Goal: Task Accomplishment & Management: Complete application form

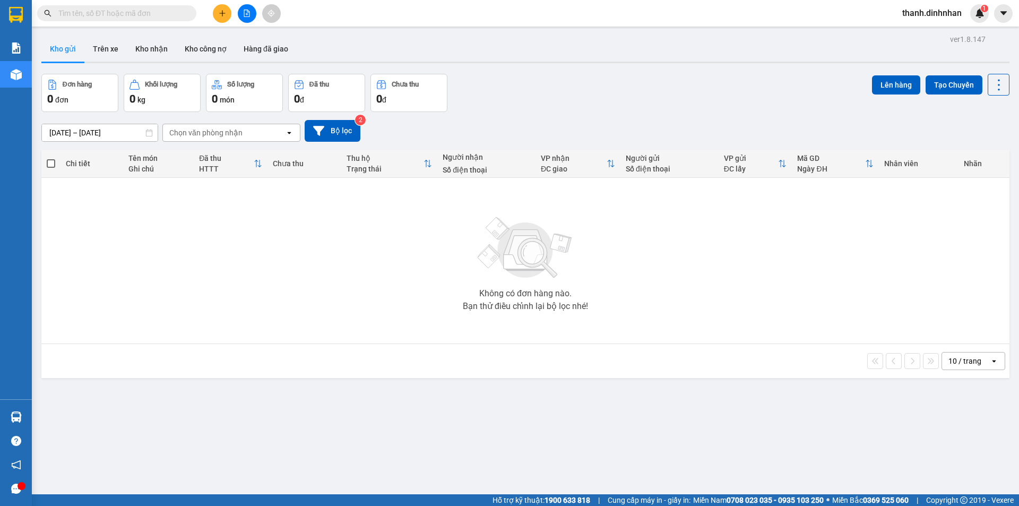
click at [216, 11] on button at bounding box center [222, 13] width 19 height 19
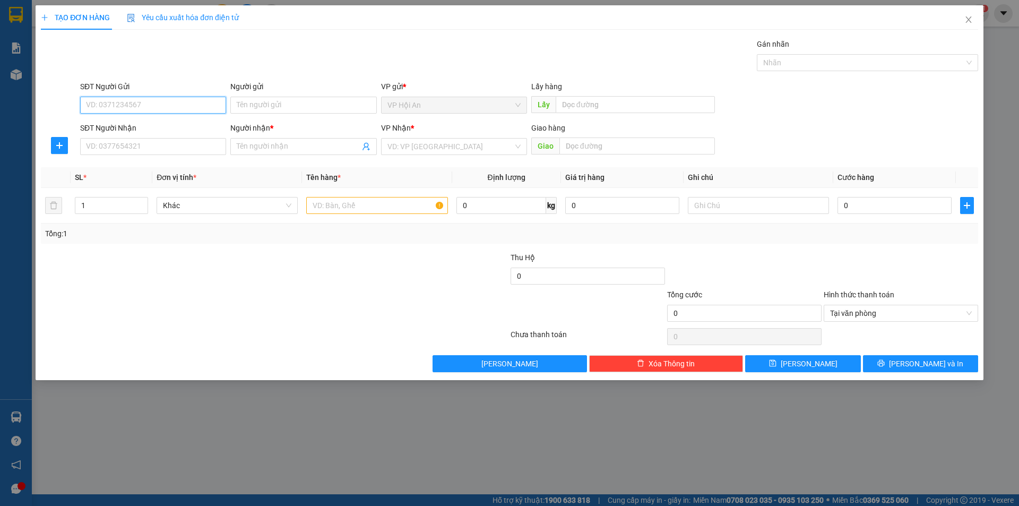
click at [114, 108] on input "SĐT Người Gửi" at bounding box center [153, 105] width 146 height 17
click at [133, 127] on div "0905016921" at bounding box center [153, 127] width 133 height 12
type input "0905016921"
click at [115, 147] on input "SĐT Người Nhận" at bounding box center [153, 146] width 146 height 17
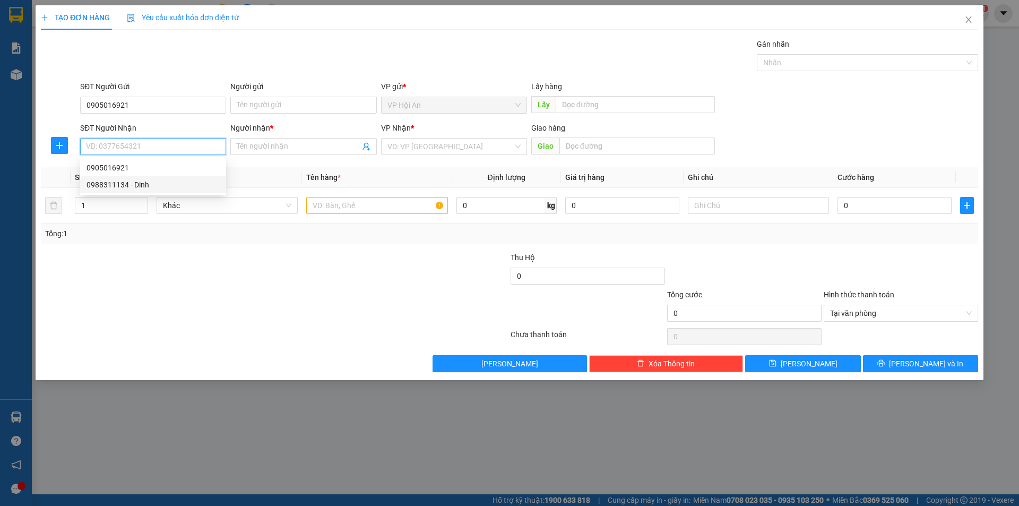
click at [127, 185] on div "0988311134 - Dinh" at bounding box center [153, 185] width 133 height 12
type input "0988311134"
type input "Dinh"
click at [357, 206] on input "text" at bounding box center [376, 205] width 141 height 17
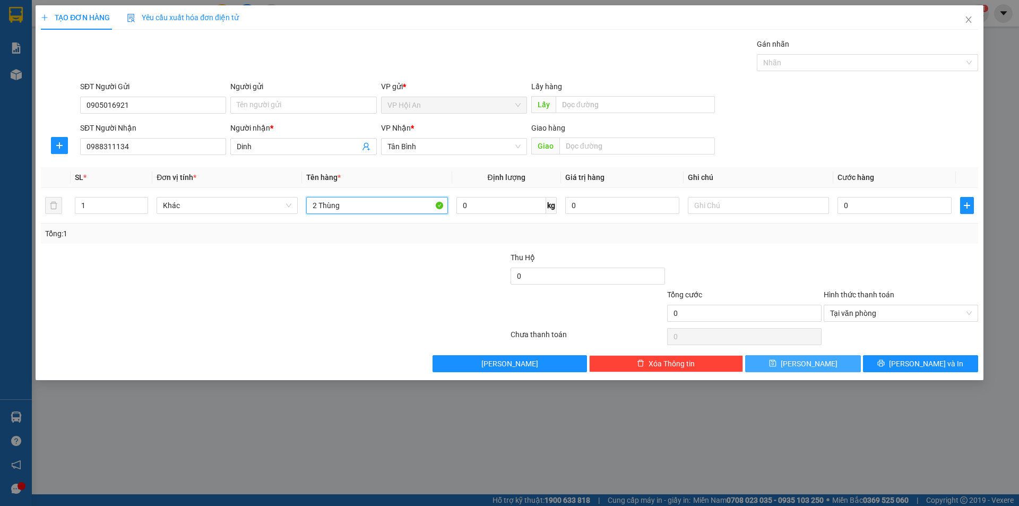
type input "2 Thùng"
click at [835, 366] on button "[PERSON_NAME]" at bounding box center [802, 363] width 115 height 17
click at [865, 200] on input "0" at bounding box center [895, 205] width 114 height 17
type input "1"
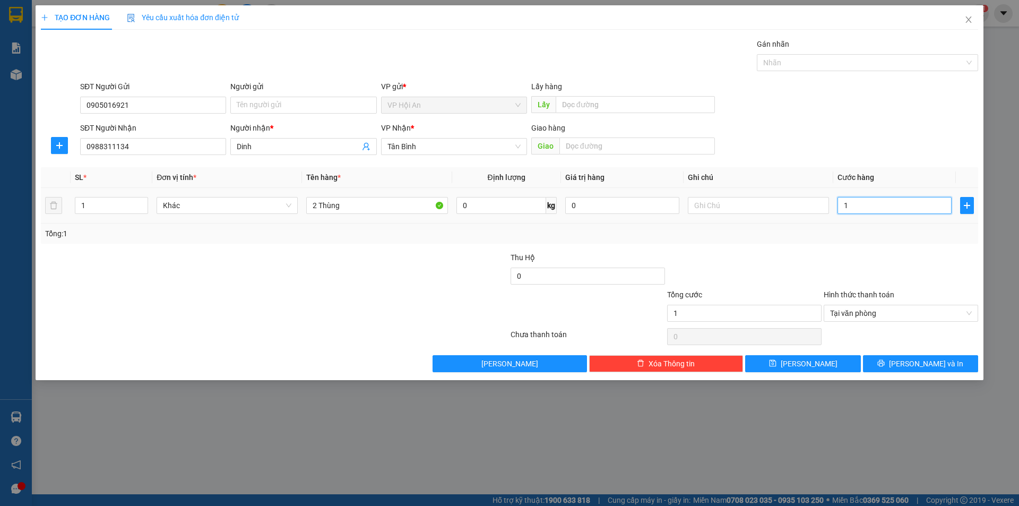
type input "12"
type input "120"
type input "1.200"
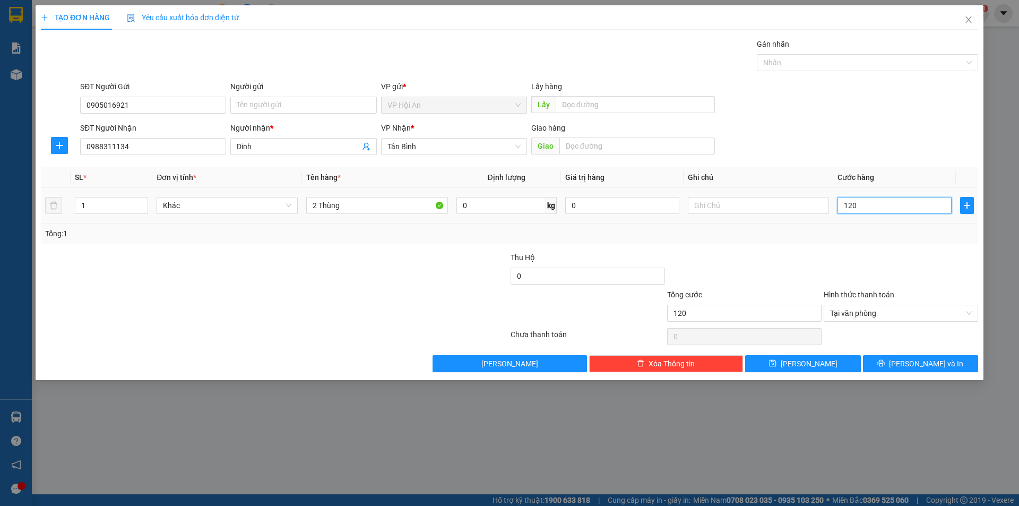
type input "1.200"
type input "12.000"
type input "120.000"
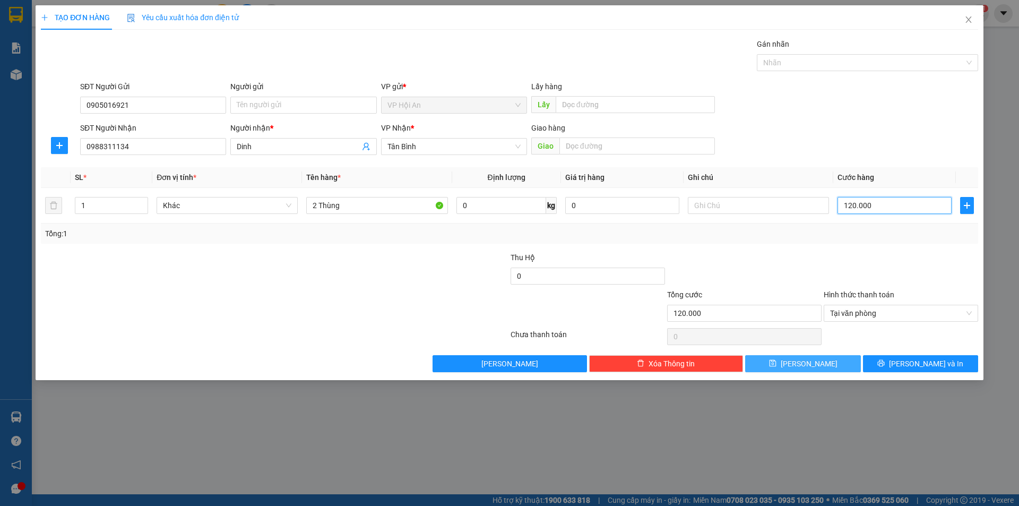
type input "120.000"
click at [823, 359] on button "[PERSON_NAME]" at bounding box center [802, 363] width 115 height 17
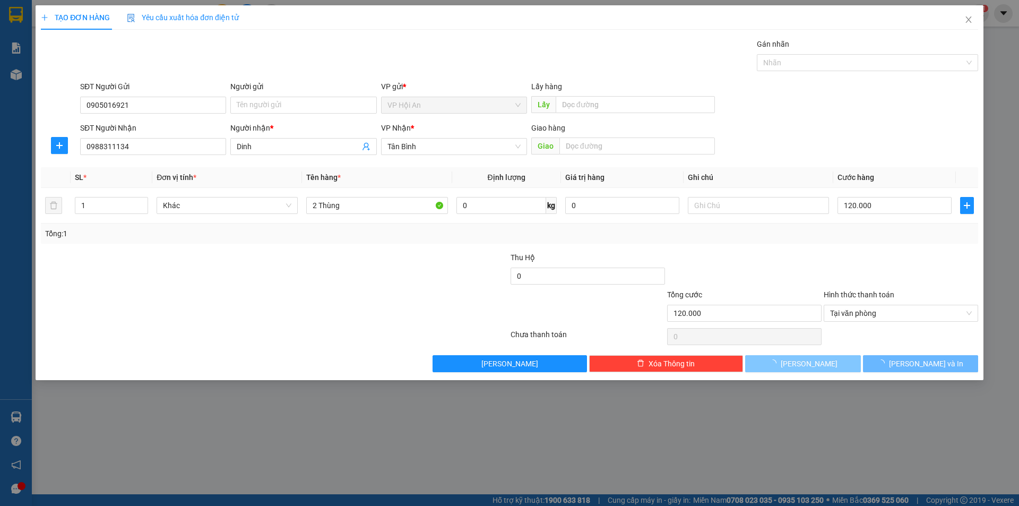
type input "0"
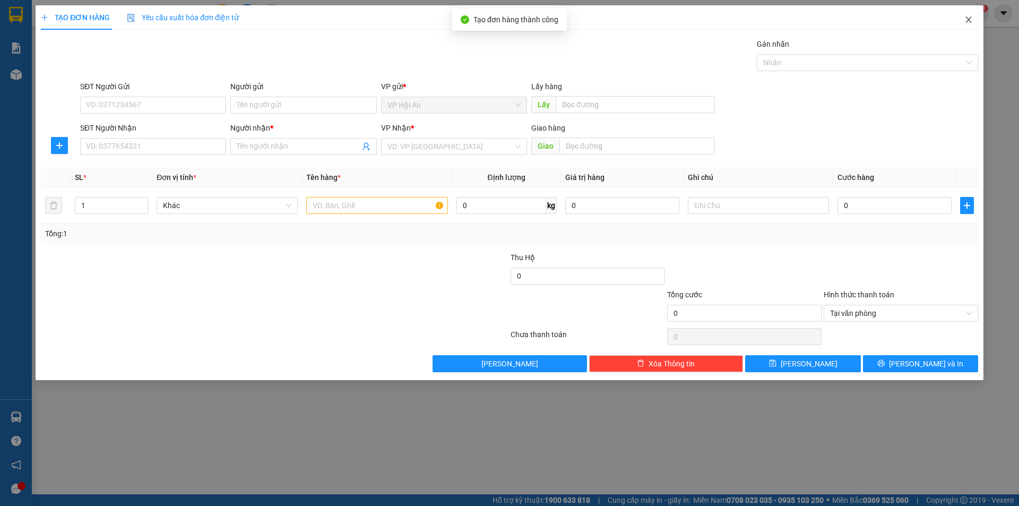
click at [966, 21] on icon "close" at bounding box center [969, 19] width 8 height 8
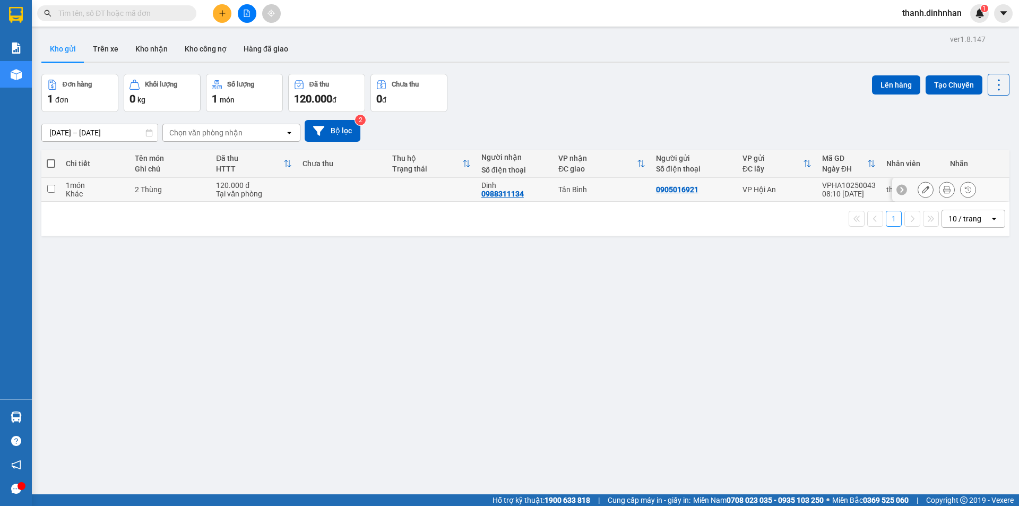
click at [500, 194] on div "0988311134" at bounding box center [503, 194] width 42 height 8
copy div "0988311134"
click at [88, 15] on input "text" at bounding box center [120, 13] width 125 height 12
paste input "0988311134"
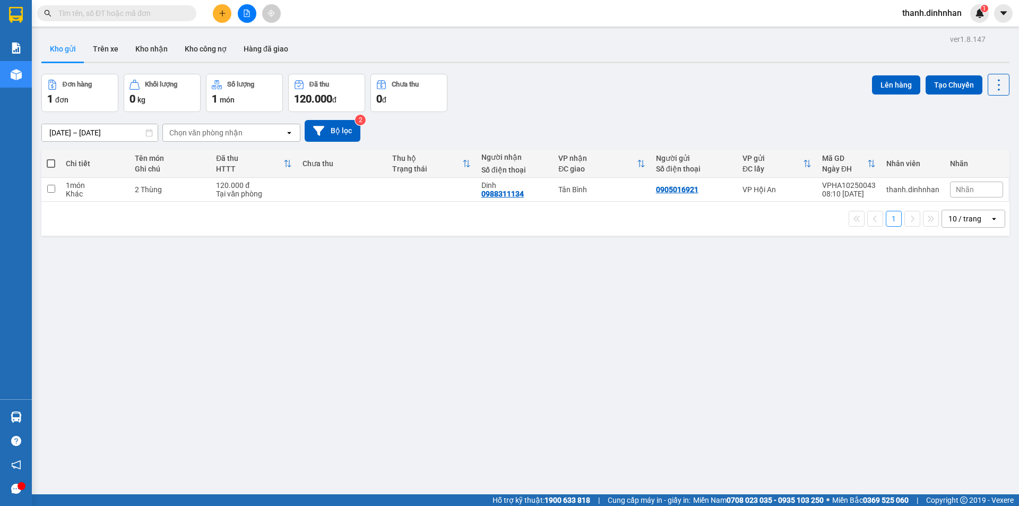
type input "0988311134"
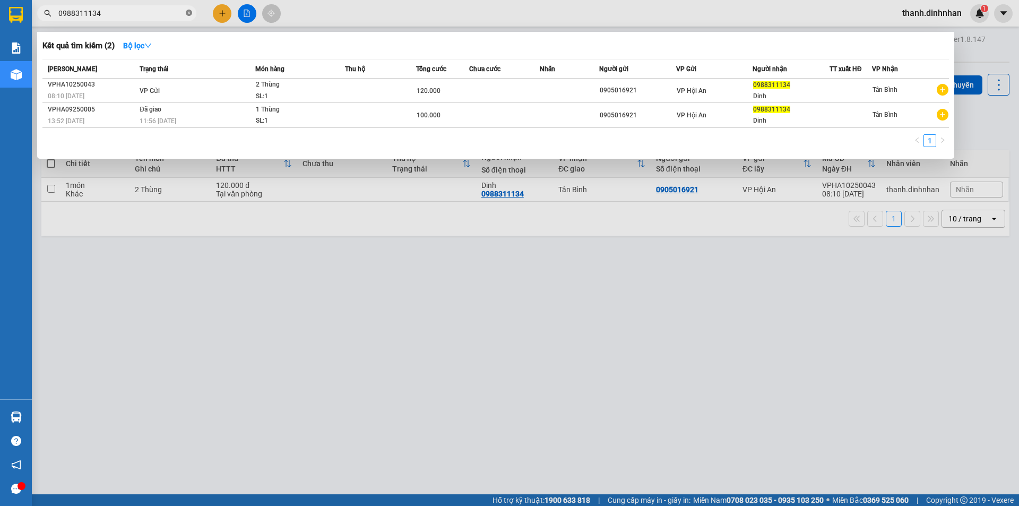
click at [191, 13] on icon "close-circle" at bounding box center [189, 13] width 6 height 6
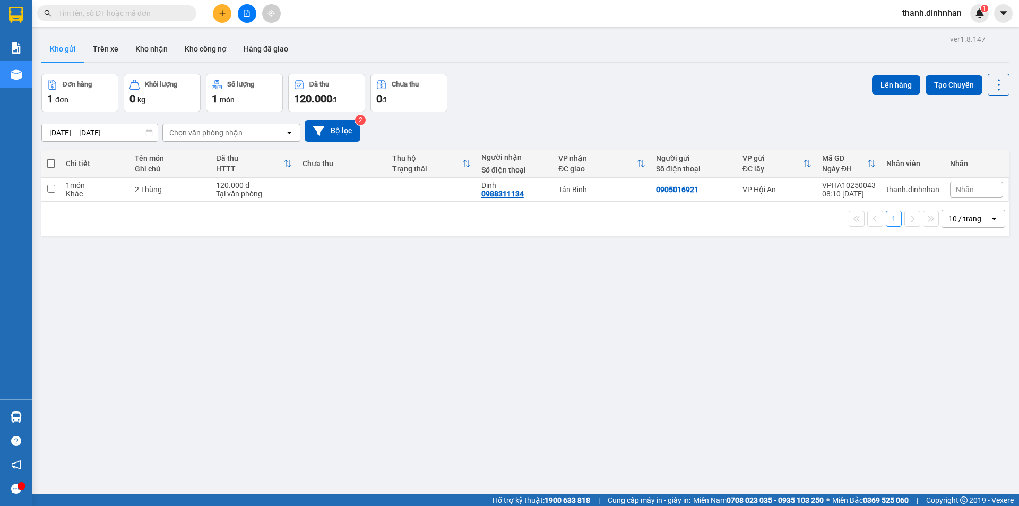
click at [74, 48] on button "Kho gửi" at bounding box center [62, 48] width 43 height 25
click at [109, 51] on button "Trên xe" at bounding box center [105, 48] width 42 height 25
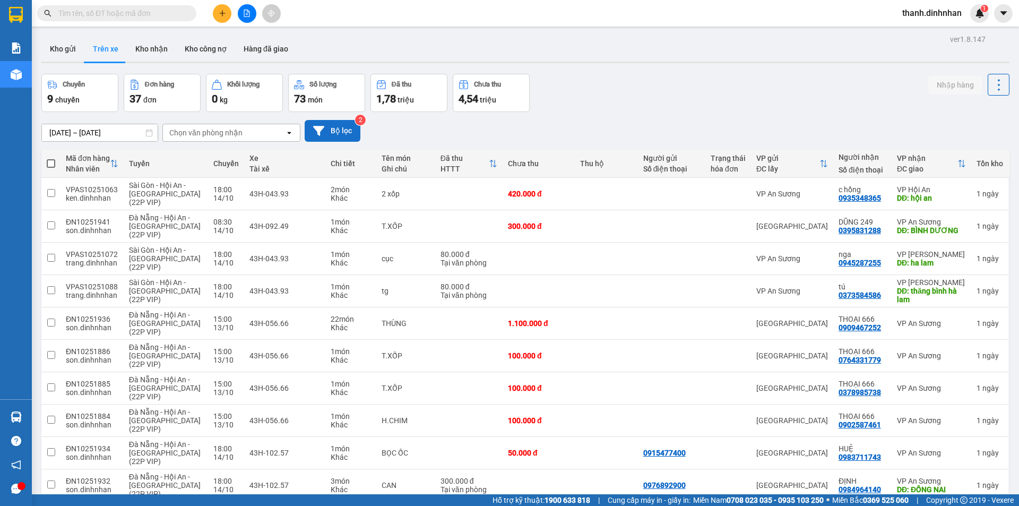
click at [351, 132] on button "Bộ lọc" at bounding box center [333, 131] width 56 height 22
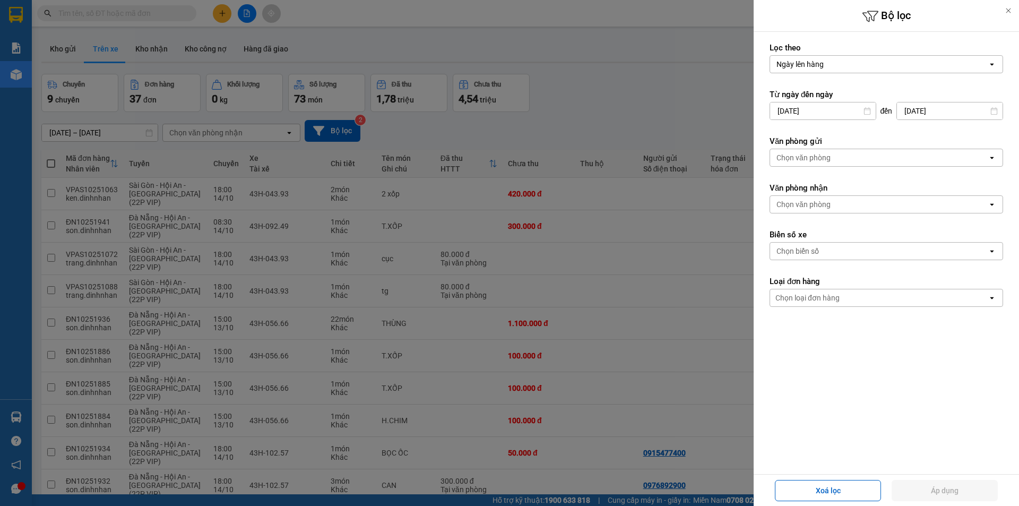
click at [798, 155] on div "Chọn văn phòng" at bounding box center [804, 157] width 54 height 11
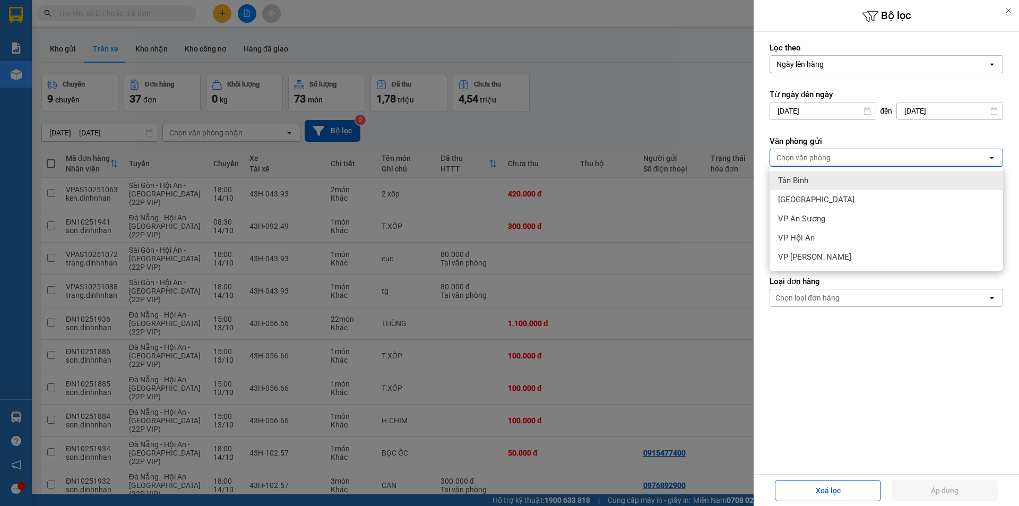
click at [798, 174] on div "Tân Bình" at bounding box center [887, 180] width 234 height 19
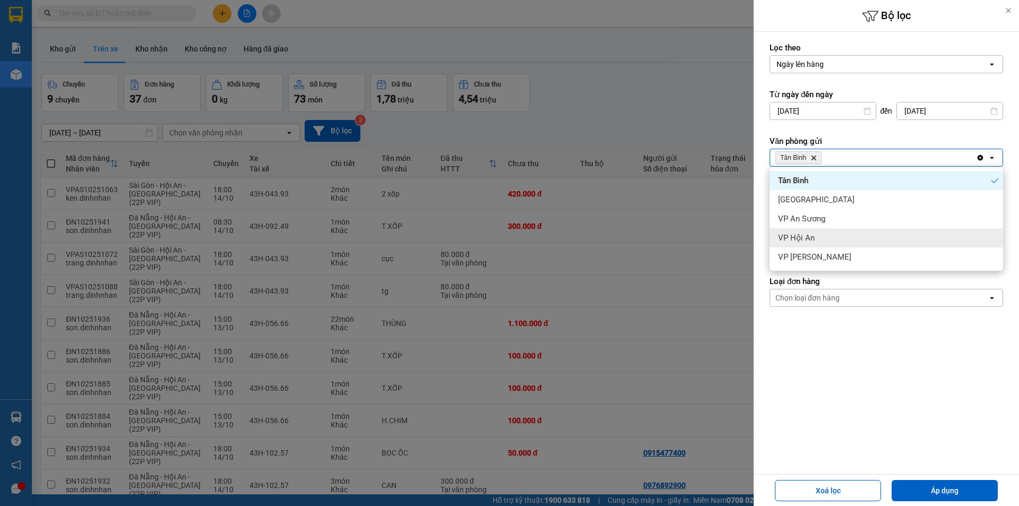
click at [803, 228] on div "VP Hội An" at bounding box center [887, 237] width 234 height 19
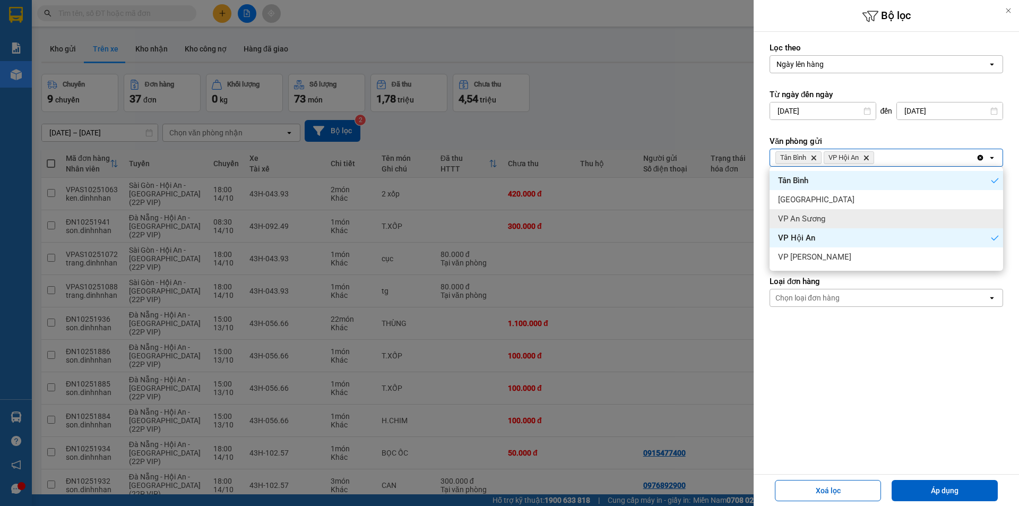
click at [808, 218] on span "VP An Sương" at bounding box center [801, 218] width 47 height 11
click at [868, 154] on icon "Delete" at bounding box center [866, 157] width 6 height 6
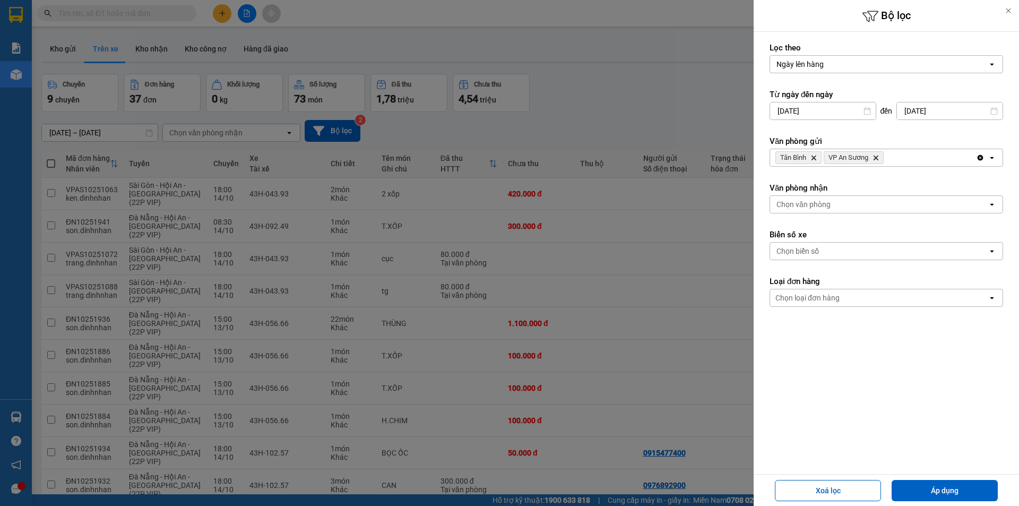
click at [847, 205] on div "Chọn văn phòng" at bounding box center [879, 204] width 218 height 17
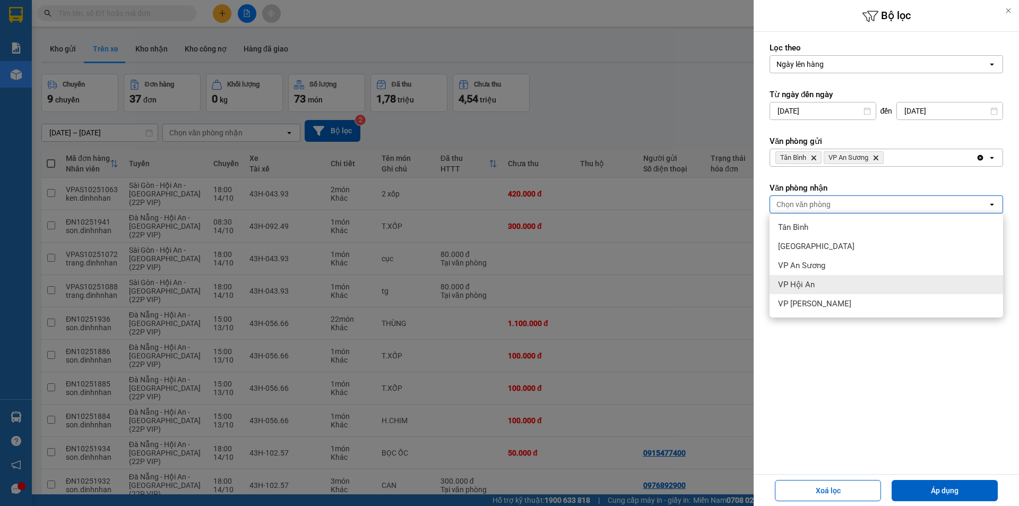
click at [814, 293] on div "VP Hội An" at bounding box center [887, 284] width 234 height 19
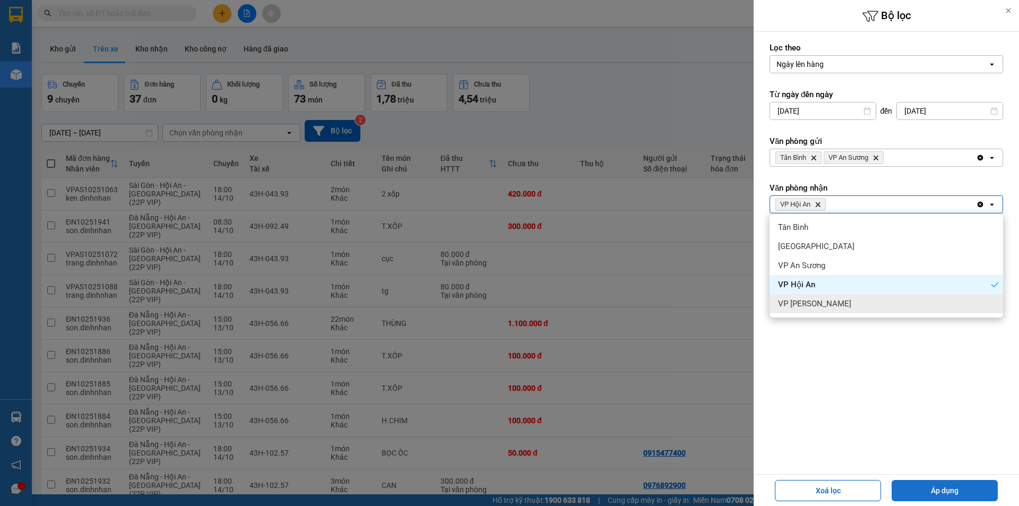
click at [933, 489] on button "Áp dụng" at bounding box center [945, 490] width 106 height 21
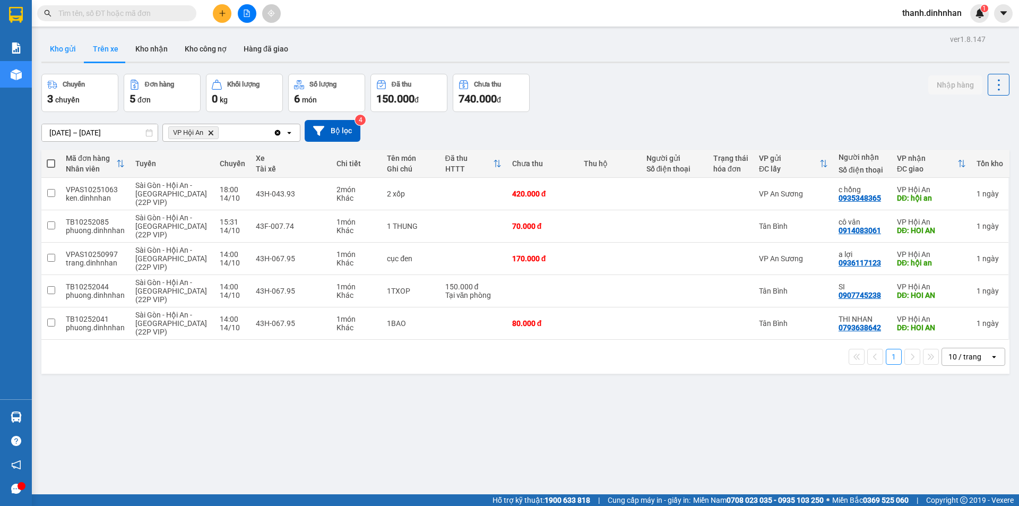
click at [52, 55] on button "Kho gửi" at bounding box center [62, 48] width 43 height 25
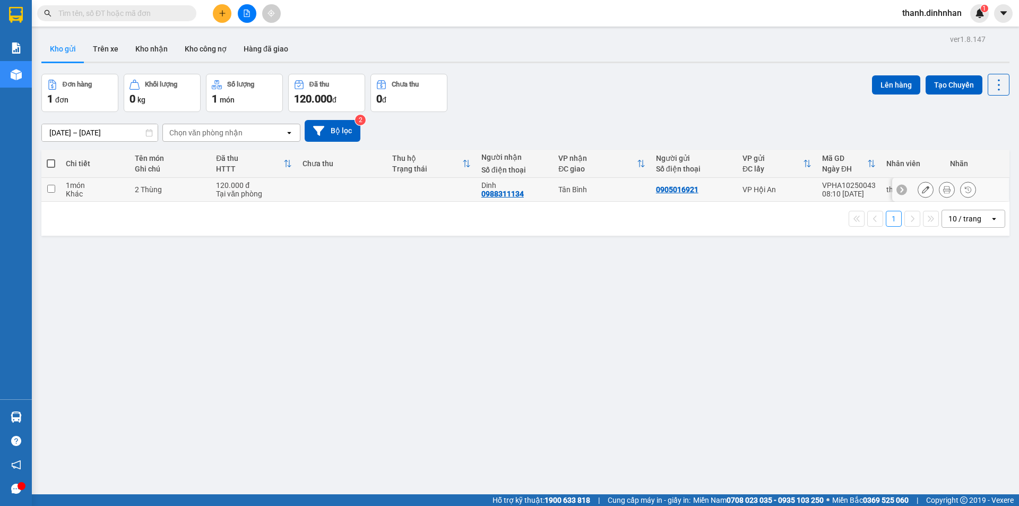
click at [500, 195] on div "0988311134" at bounding box center [503, 194] width 42 height 8
copy div "0988311134"
click at [132, 3] on div "Kết quả tìm kiếm ( 2 ) Bộ lọc Mã ĐH Trạng thái Món hàng Thu hộ Tổng cước Chưa c…" at bounding box center [509, 13] width 1019 height 27
click at [131, 20] on span at bounding box center [116, 13] width 159 height 16
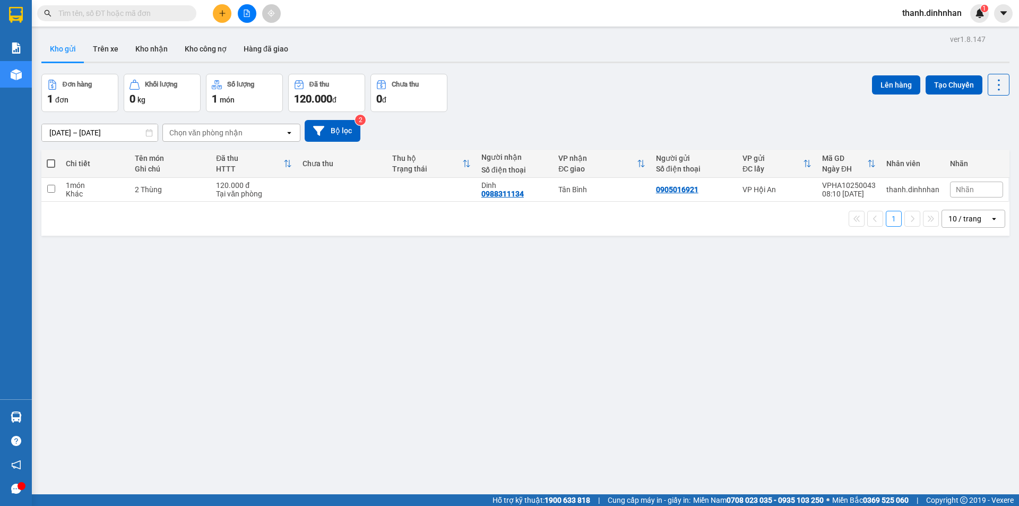
click at [80, 20] on span at bounding box center [116, 13] width 159 height 16
click at [76, 19] on input "text" at bounding box center [120, 13] width 125 height 12
paste input "0988311134"
type input "0988311134"
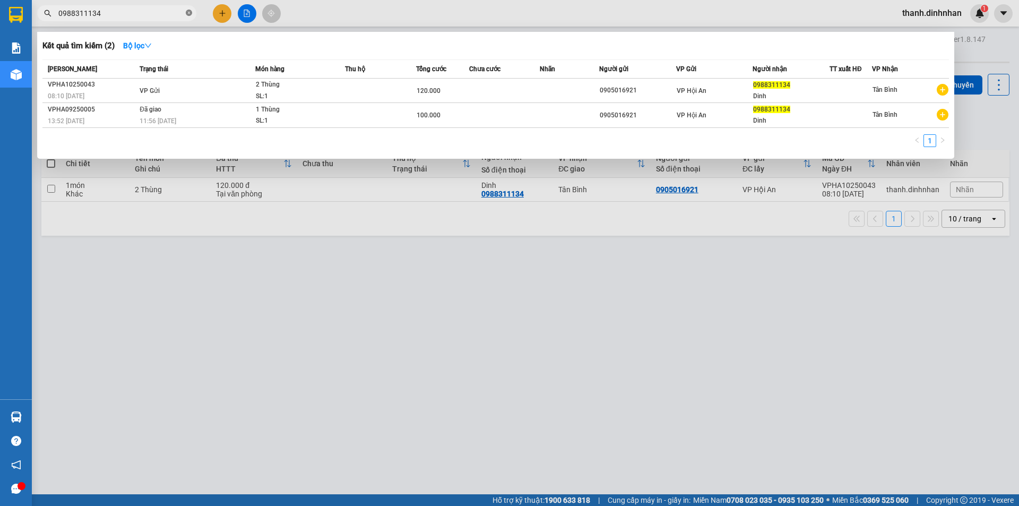
click at [186, 12] on icon "close-circle" at bounding box center [189, 13] width 6 height 6
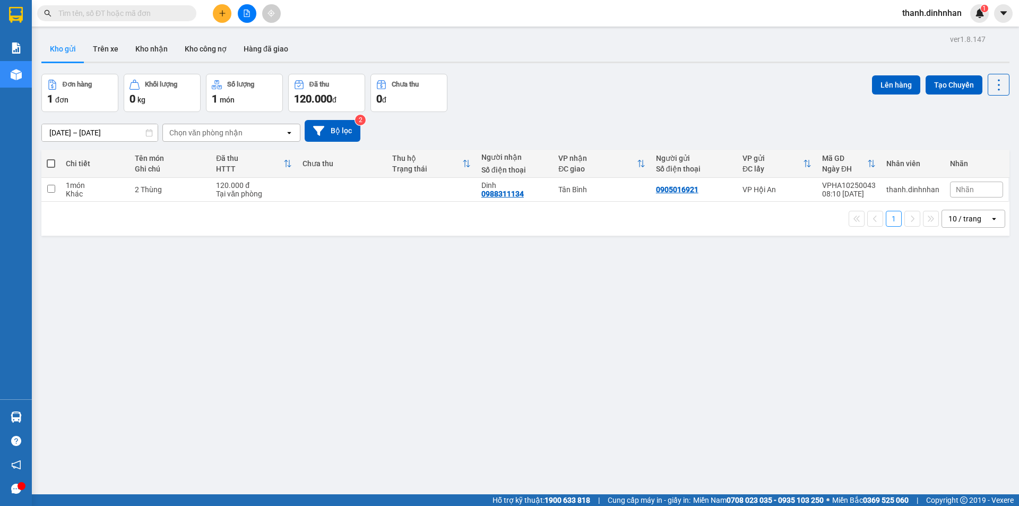
click at [376, 472] on div "ver 1.8.147 Kho gửi Trên xe Kho nhận Kho công nợ Hàng đã giao Đơn hàng 1 đơn Kh…" at bounding box center [525, 285] width 977 height 506
drag, startPoint x: 121, startPoint y: 53, endPoint x: 114, endPoint y: 53, distance: 6.9
click at [121, 53] on button "Trên xe" at bounding box center [105, 48] width 42 height 25
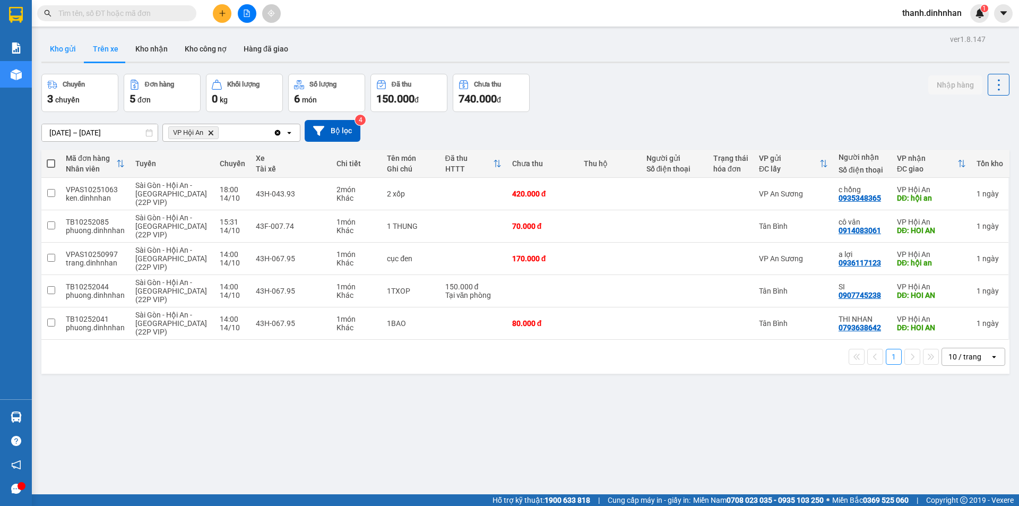
click at [68, 53] on button "Kho gửi" at bounding box center [62, 48] width 43 height 25
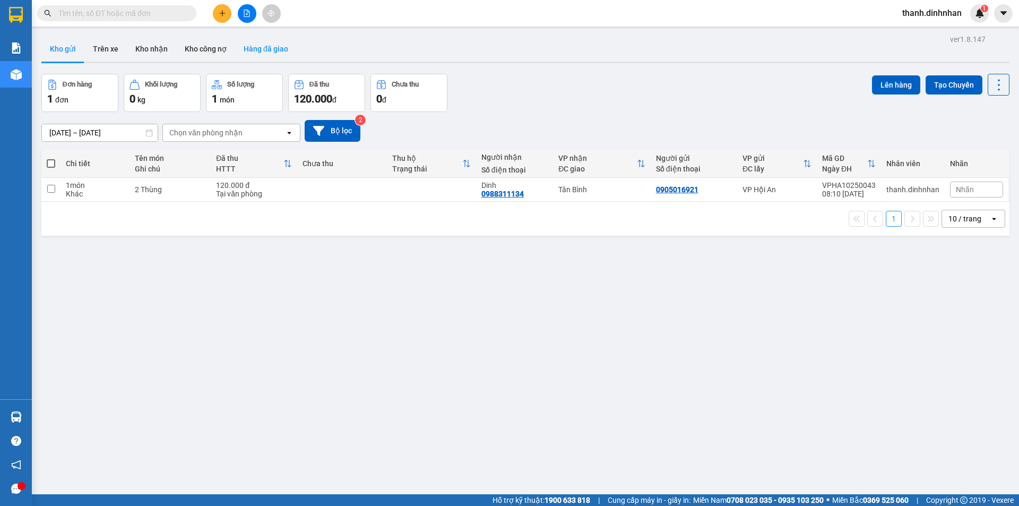
click at [268, 50] on button "Hàng đã giao" at bounding box center [266, 48] width 62 height 25
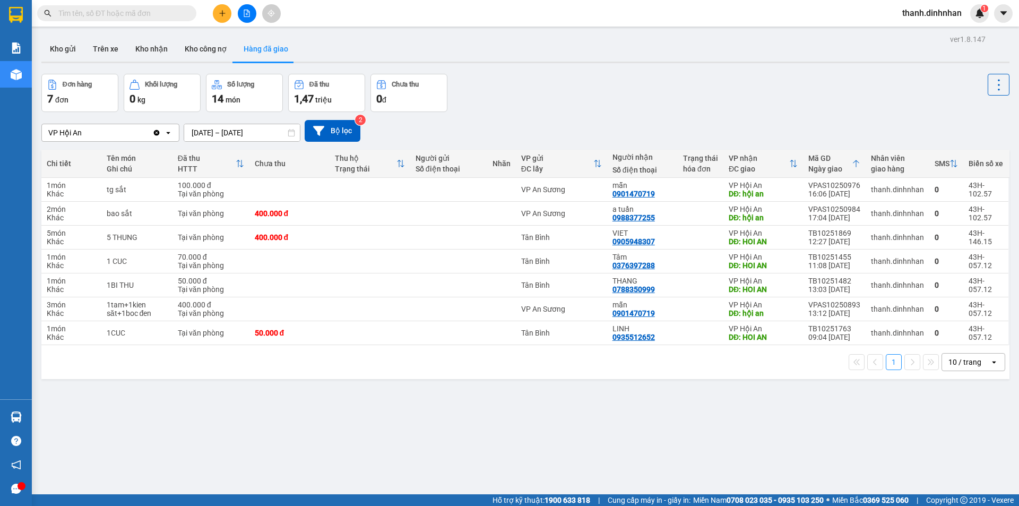
click at [254, 130] on input "[DATE] – [DATE]" at bounding box center [242, 132] width 116 height 17
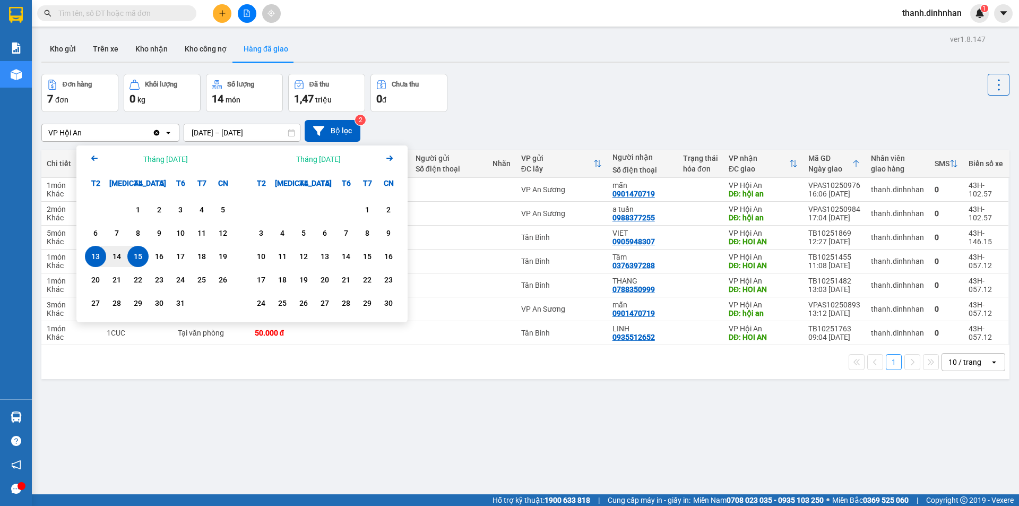
click at [132, 259] on div "15" at bounding box center [138, 256] width 15 height 13
type input "[DATE] – [DATE]"
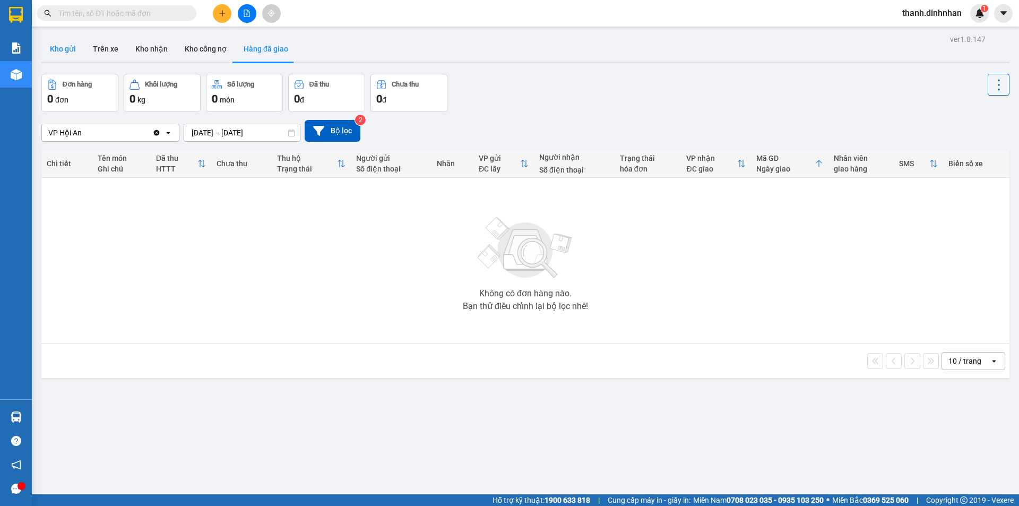
click at [55, 56] on button "Kho gửi" at bounding box center [62, 48] width 43 height 25
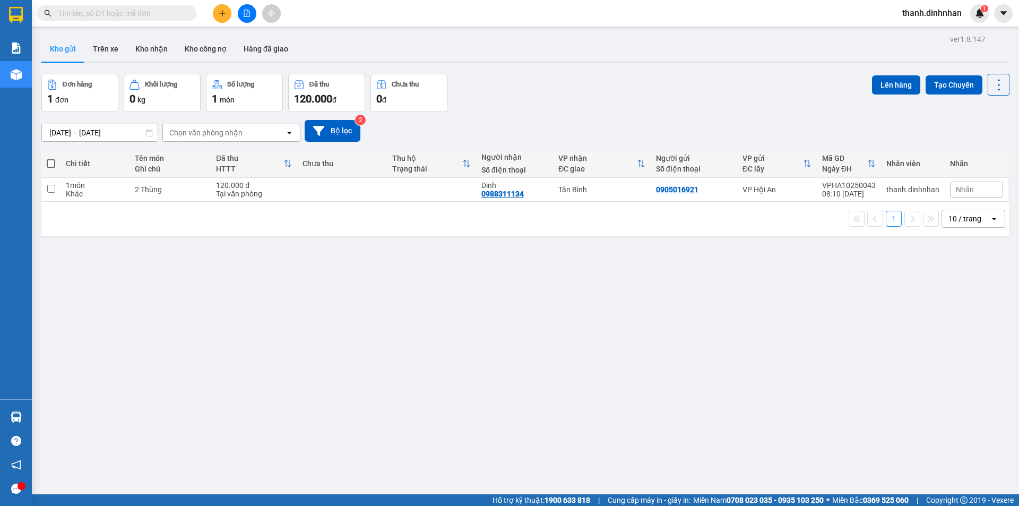
drag, startPoint x: 49, startPoint y: 55, endPoint x: 73, endPoint y: 57, distance: 24.0
click at [50, 55] on button "Kho gửi" at bounding box center [62, 48] width 43 height 25
click at [115, 51] on button "Trên xe" at bounding box center [105, 48] width 42 height 25
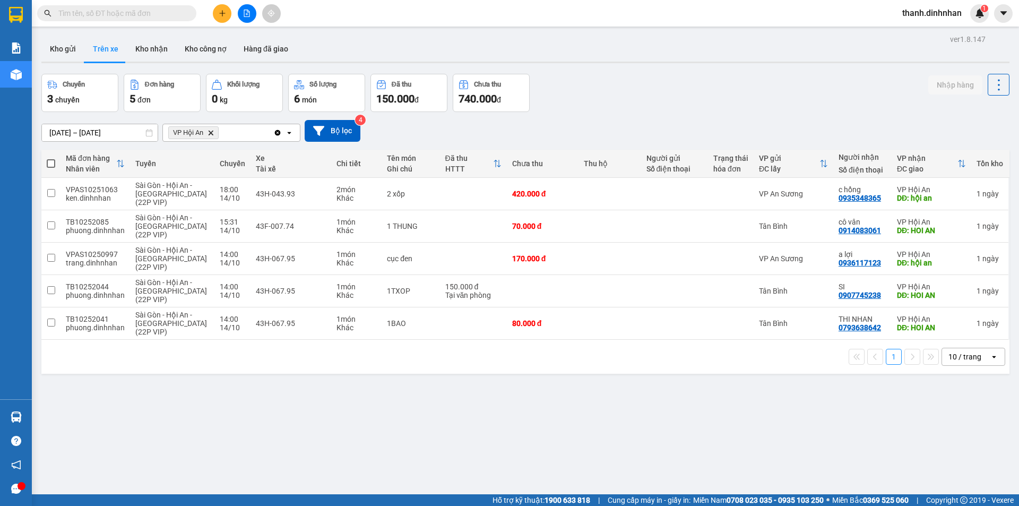
click at [228, 456] on div "ver 1.8.147 Kho gửi Trên xe Kho nhận Kho công nợ Hàng đã giao Chuyến 3 chuyến Đ…" at bounding box center [525, 285] width 977 height 506
click at [839, 330] on div "0793638642" at bounding box center [860, 327] width 42 height 8
copy div "0793638642"
click at [854, 198] on div "0935348365" at bounding box center [860, 198] width 42 height 8
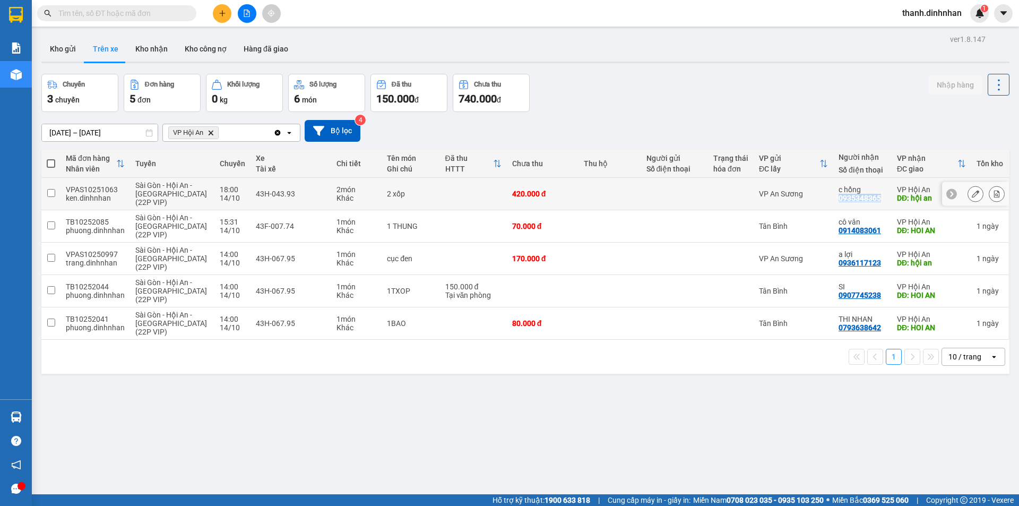
click at [854, 198] on div "0935348365" at bounding box center [860, 198] width 42 height 8
copy div "0935348365"
click at [847, 225] on div "cô vân" at bounding box center [863, 222] width 48 height 8
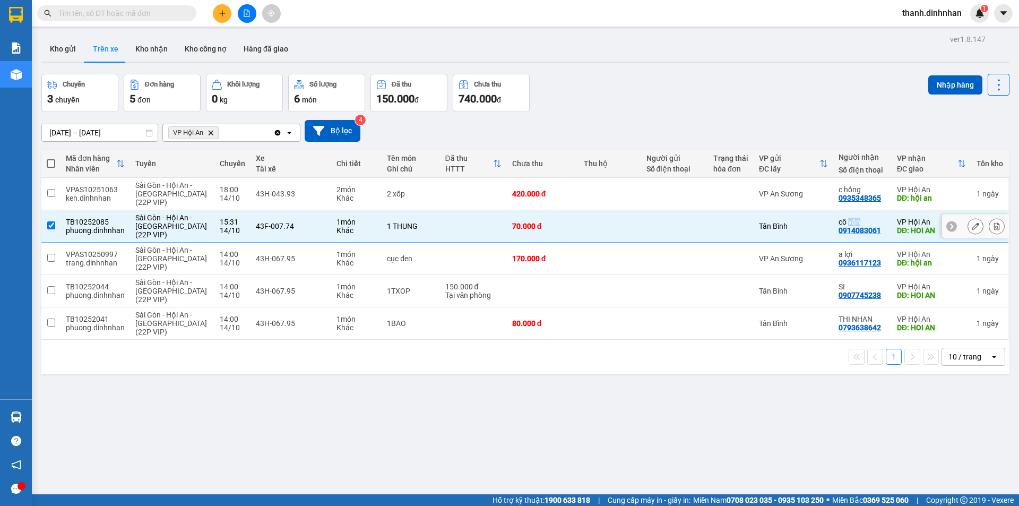
click at [847, 225] on div "cô vân" at bounding box center [863, 222] width 48 height 8
checkbox input "false"
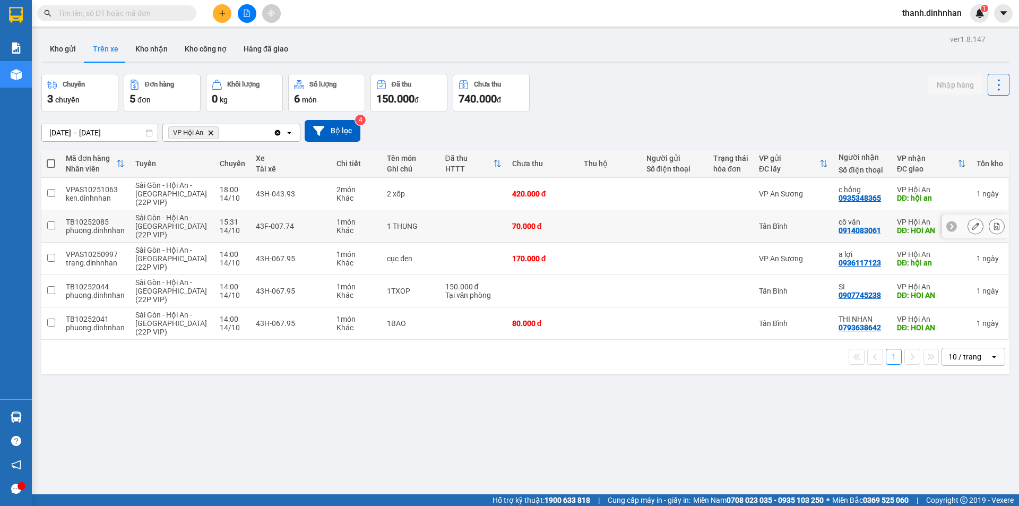
click at [855, 229] on div "0914083061" at bounding box center [860, 230] width 42 height 8
copy div "0914083061"
click at [855, 264] on div "0936117123" at bounding box center [860, 263] width 42 height 8
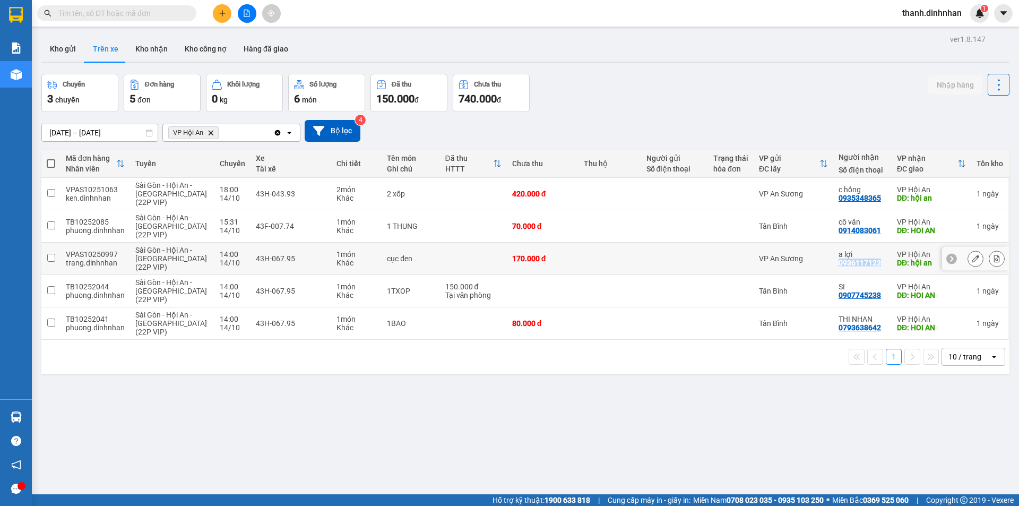
copy div "0936117123"
click at [847, 293] on div "0907745238" at bounding box center [860, 295] width 42 height 8
copy div "0907745238"
click at [776, 445] on div "ver 1.8.147 Kho gửi Trên xe Kho nhận Kho công nợ Hàng đã giao Chuyến 3 chuyến Đ…" at bounding box center [525, 285] width 977 height 506
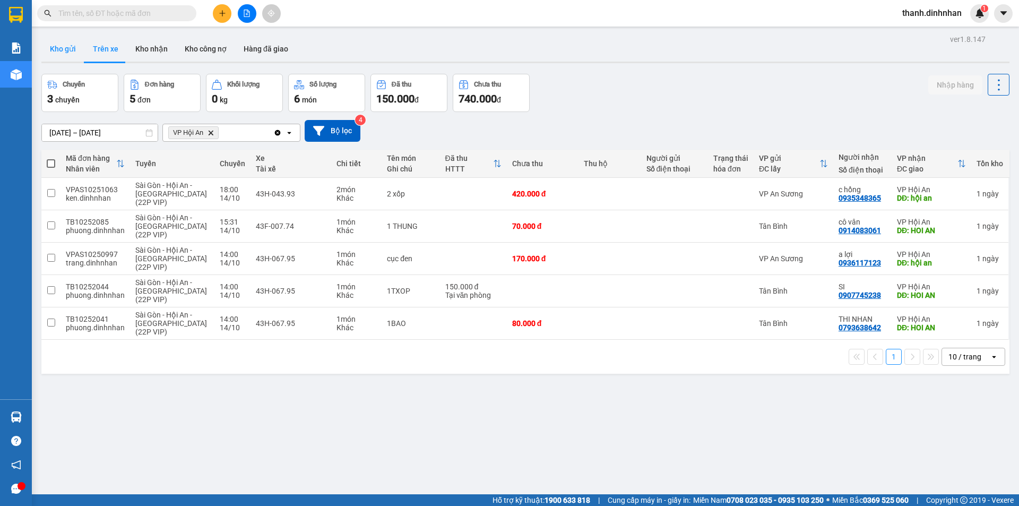
click at [68, 48] on button "Kho gửi" at bounding box center [62, 48] width 43 height 25
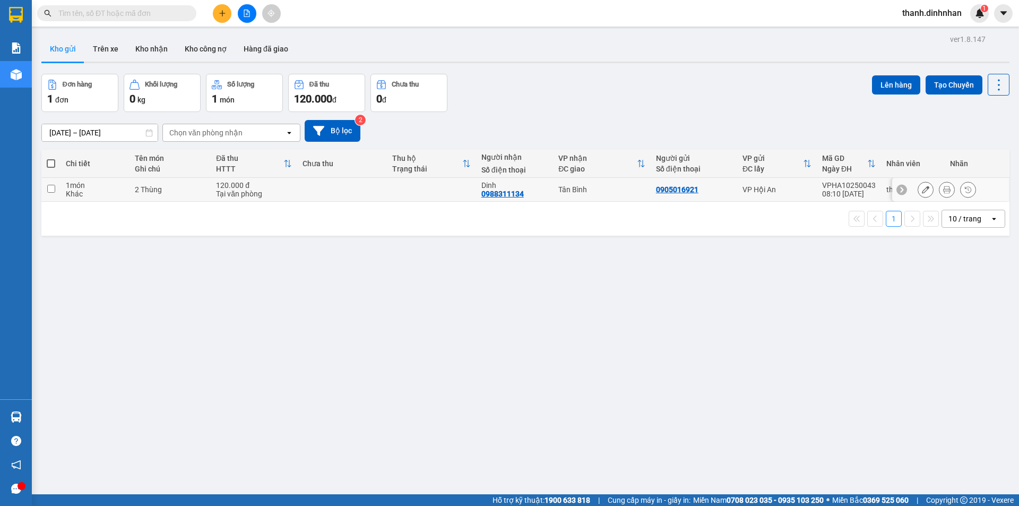
click at [494, 196] on div "0988311134" at bounding box center [503, 194] width 42 height 8
copy div "0988311134"
